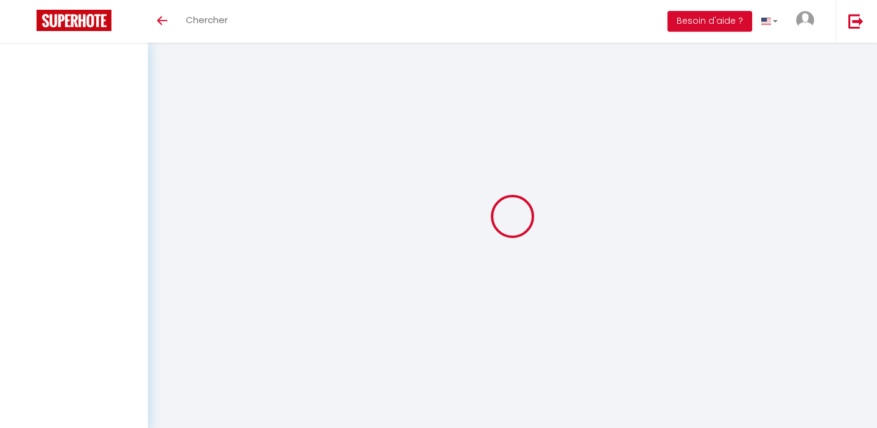
select select "not_cancelled"
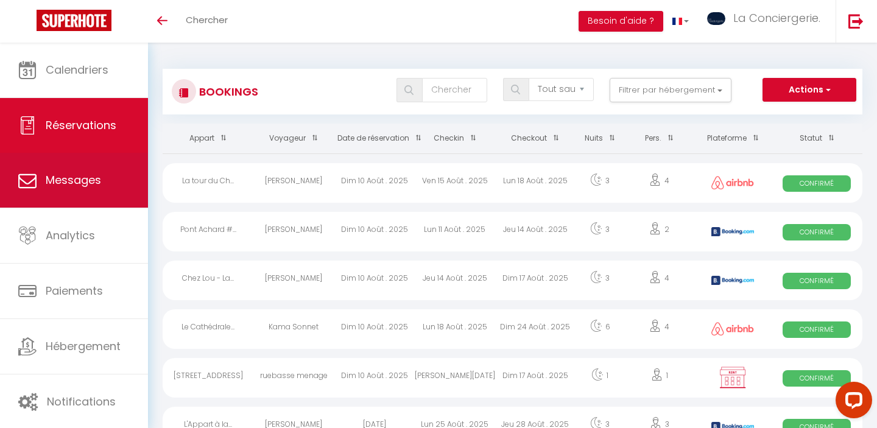
click at [77, 167] on link "Messages" at bounding box center [74, 180] width 148 height 55
select select "message"
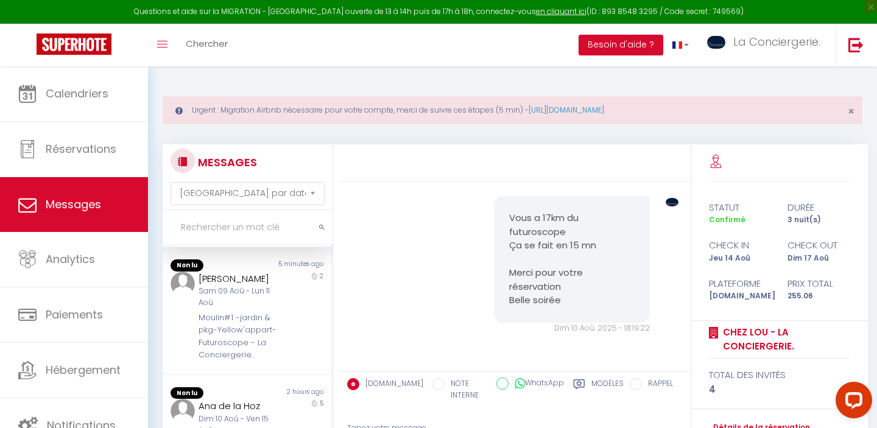
scroll to position [100, 0]
click at [270, 307] on div "Sam 09 Aoû - Lun 11 Aoû" at bounding box center [240, 295] width 82 height 23
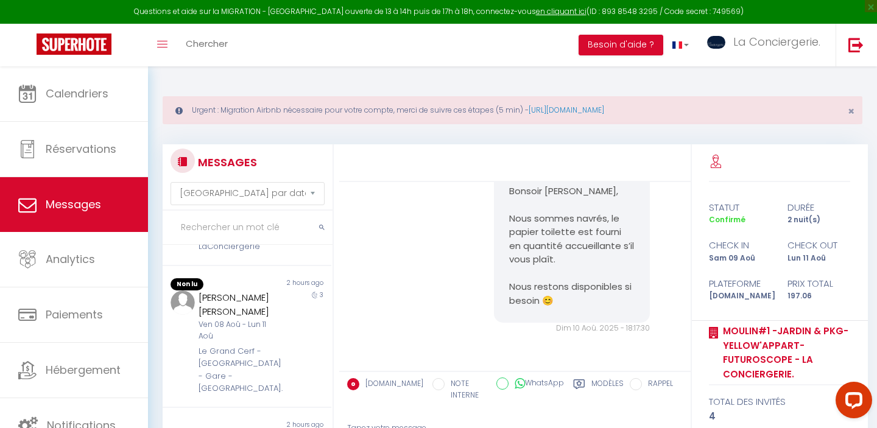
scroll to position [320, 0]
click at [245, 247] on div "Le Clain-[GEOGRAPHIC_DATA]-LaConciergerie" at bounding box center [240, 234] width 82 height 37
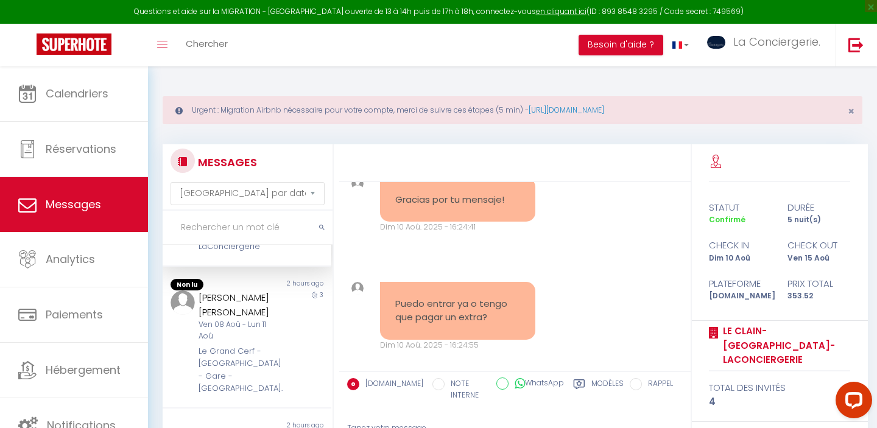
scroll to position [7822, 0]
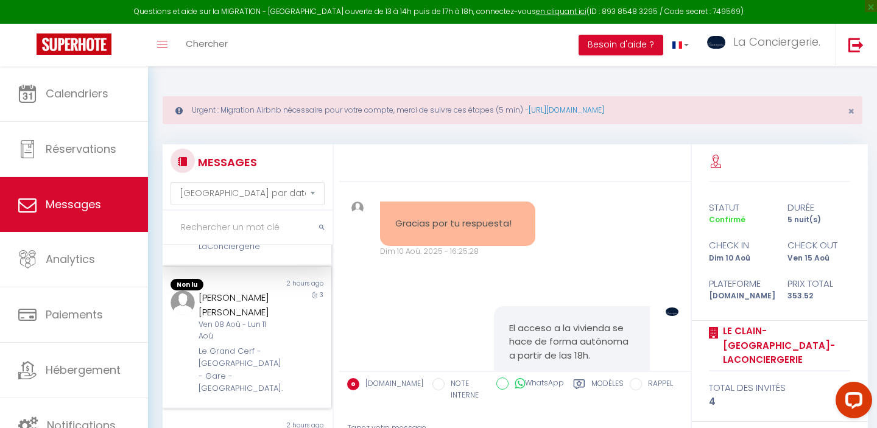
click at [228, 342] on div "Ven 08 Aoû - Lun 11 Aoû" at bounding box center [240, 330] width 82 height 23
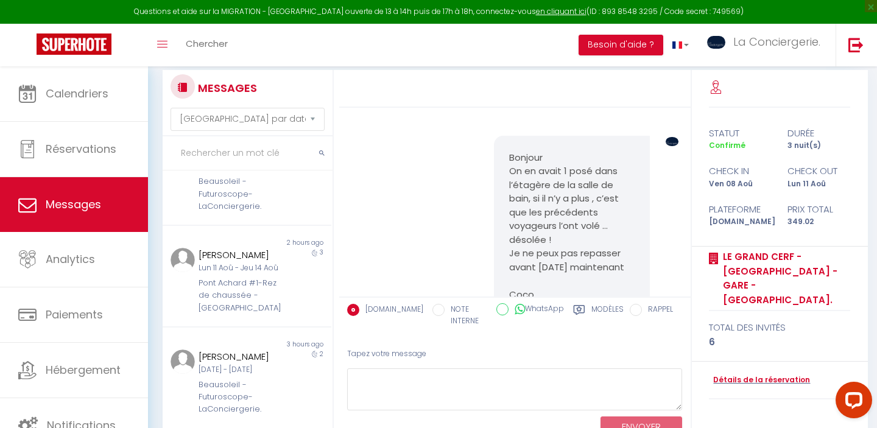
scroll to position [120, 0]
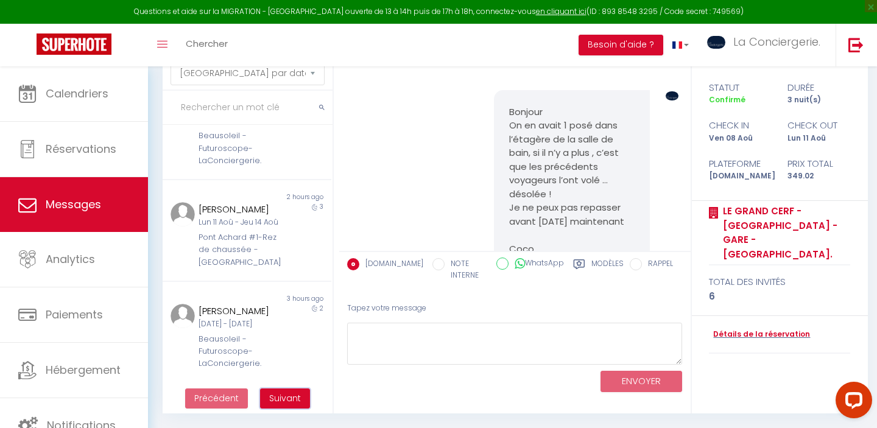
click at [300, 406] on button "Suivant" at bounding box center [285, 399] width 50 height 21
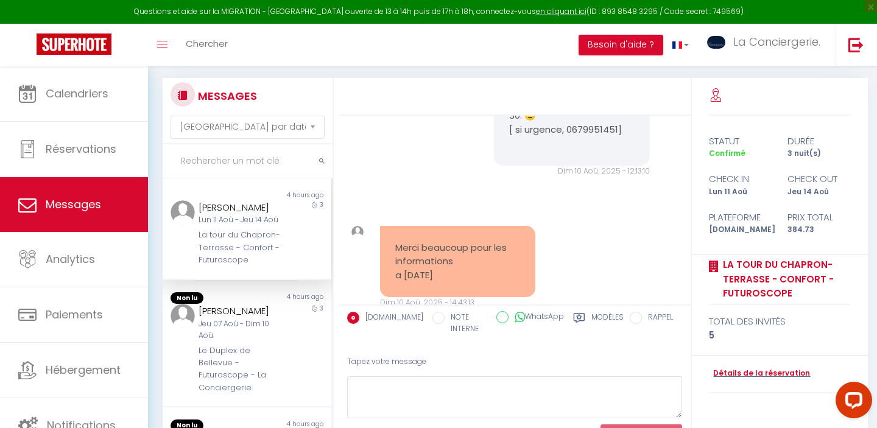
scroll to position [40, 0]
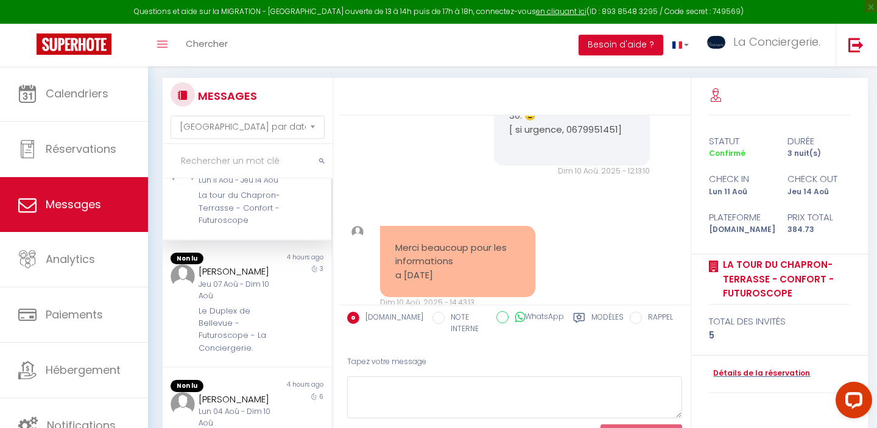
click at [266, 323] on div "Le Duplex de Bellevue - Futuroscope - La Conciergerie." at bounding box center [240, 330] width 82 height 50
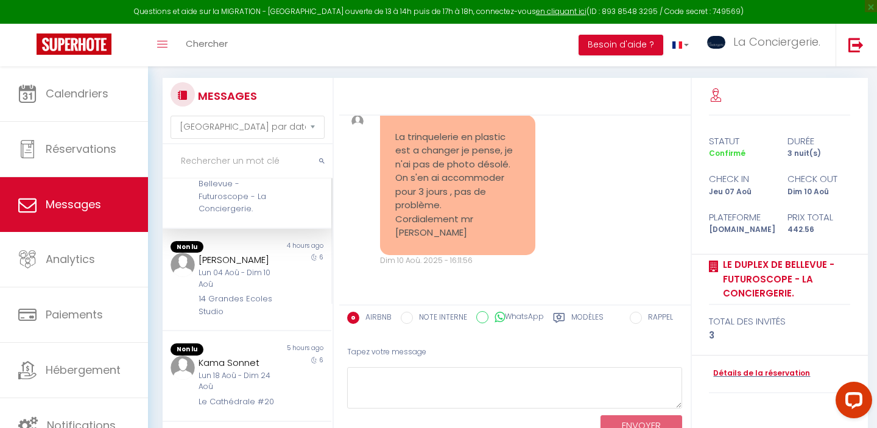
scroll to position [179, 0]
click at [261, 284] on div "Lun 04 Aoû - Dim 10 Aoû" at bounding box center [240, 276] width 82 height 23
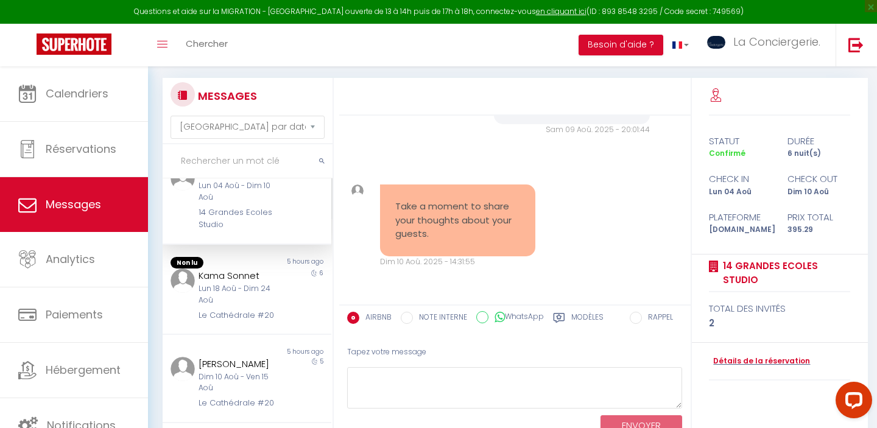
scroll to position [264, 0]
click at [261, 284] on div "Lun 18 Aoû - Dim 24 Aoû" at bounding box center [240, 292] width 82 height 23
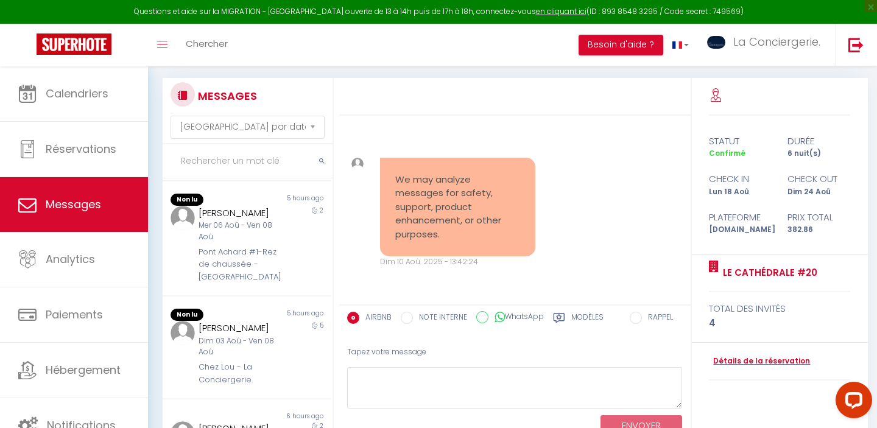
scroll to position [498, 0]
click at [261, 284] on div "Pont Achard #1-Rez de chaussée -[GEOGRAPHIC_DATA]" at bounding box center [240, 266] width 82 height 37
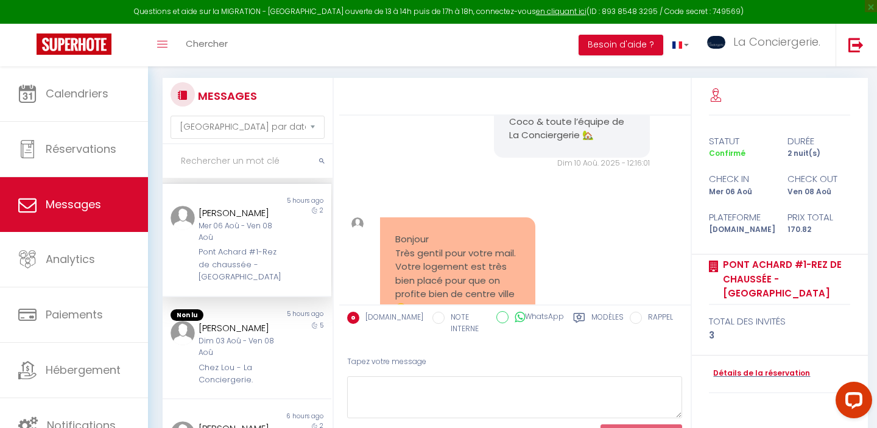
scroll to position [9241, 0]
click at [260, 336] on div "[PERSON_NAME]" at bounding box center [240, 328] width 82 height 15
